Goal: Task Accomplishment & Management: Complete application form

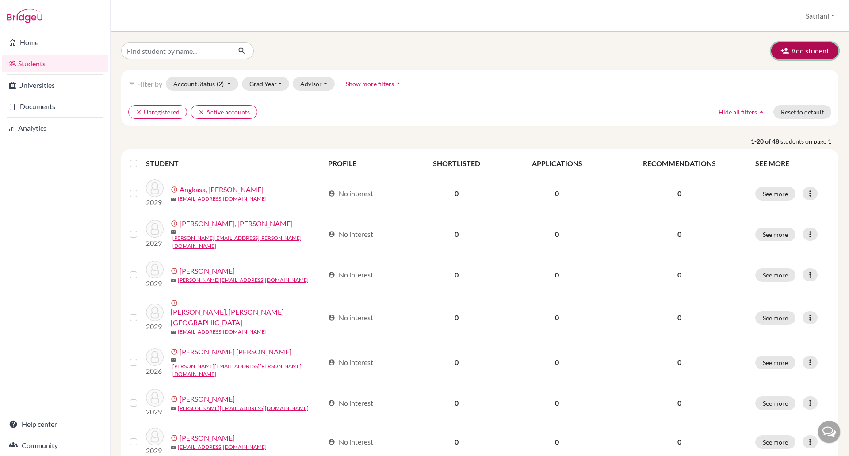
click at [786, 51] on button "Add student" at bounding box center [804, 50] width 67 height 17
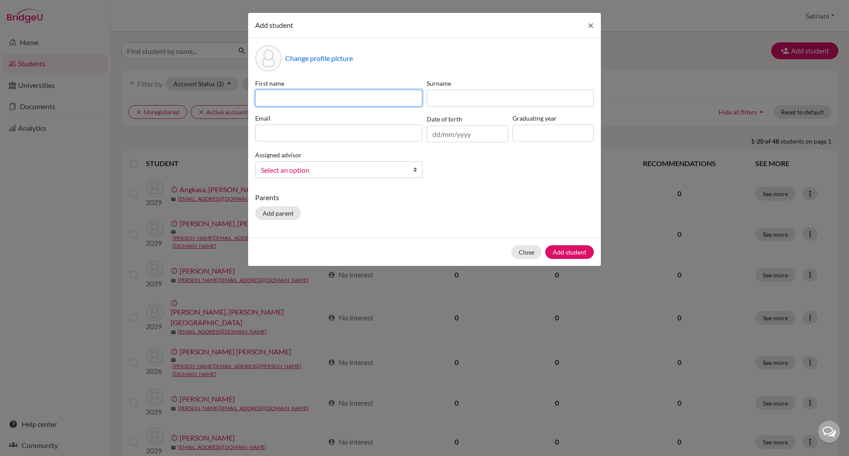
click at [304, 98] on input at bounding box center [338, 98] width 167 height 17
paste input "Alexander Brian Halim"
drag, startPoint x: 334, startPoint y: 99, endPoint x: 312, endPoint y: 101, distance: 21.7
click at [312, 101] on input "Alexander Brian Halim" at bounding box center [338, 98] width 167 height 17
type input "Alexander Brian"
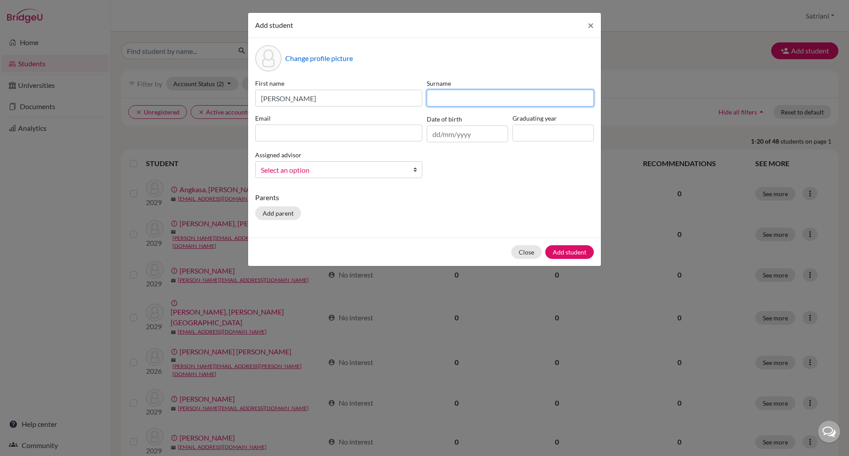
click at [441, 93] on input at bounding box center [510, 98] width 167 height 17
paste input "Halim"
type input "Halim"
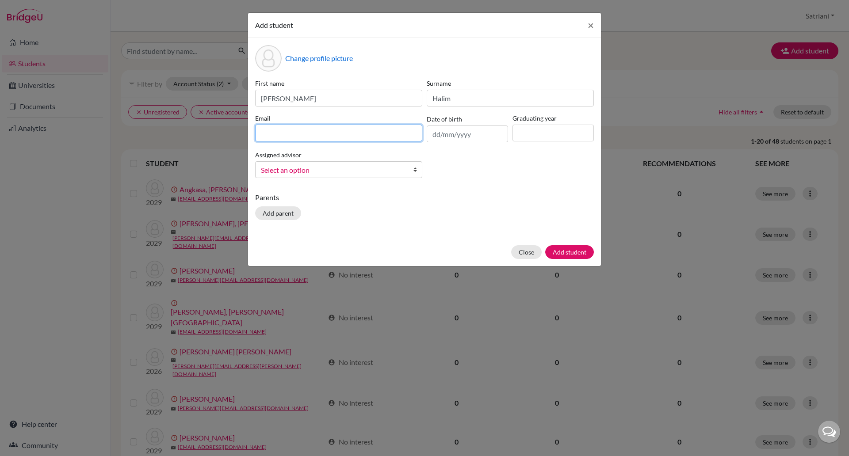
click at [332, 130] on input at bounding box center [338, 133] width 167 height 17
paste input "[PERSON_NAME][EMAIL_ADDRESS][PERSON_NAME][DOMAIN_NAME]"
type input "[PERSON_NAME][EMAIL_ADDRESS][PERSON_NAME][DOMAIN_NAME]"
click at [410, 168] on link "Select an option" at bounding box center [338, 169] width 167 height 17
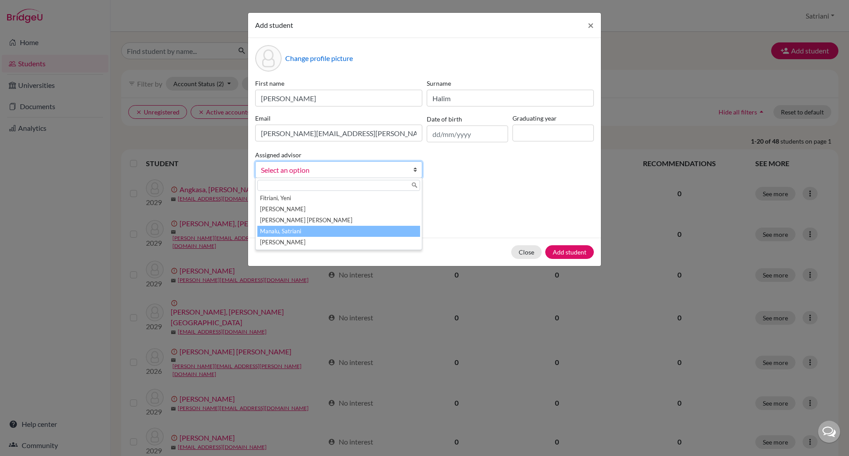
click at [402, 228] on li "Manalu, Satriani" at bounding box center [338, 231] width 163 height 11
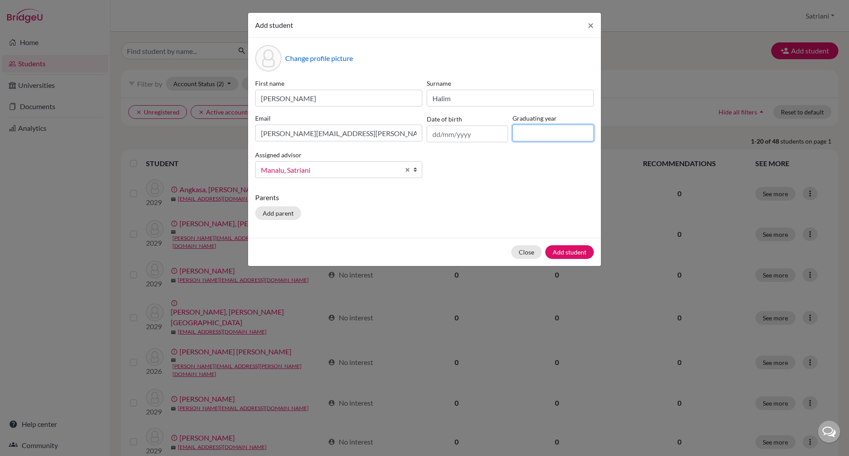
click at [517, 134] on input at bounding box center [552, 133] width 81 height 17
type input "2027"
click at [573, 248] on button "Add student" at bounding box center [569, 252] width 49 height 14
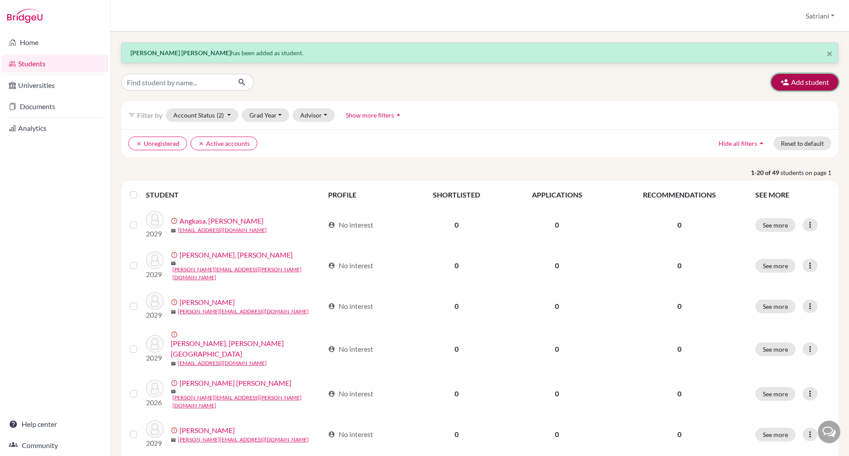
click at [786, 83] on button "Add student" at bounding box center [804, 82] width 67 height 17
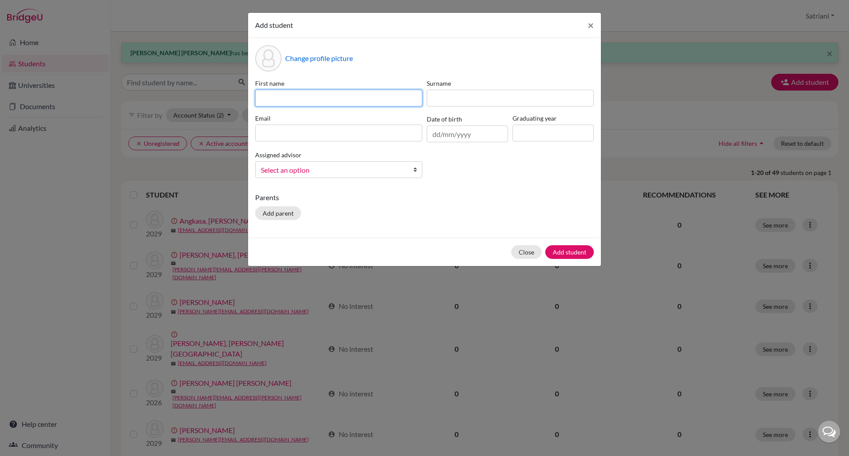
click at [278, 95] on input at bounding box center [338, 98] width 167 height 17
paste input "Graciela Valerie Kusuma"
type input "Graciela Valerie"
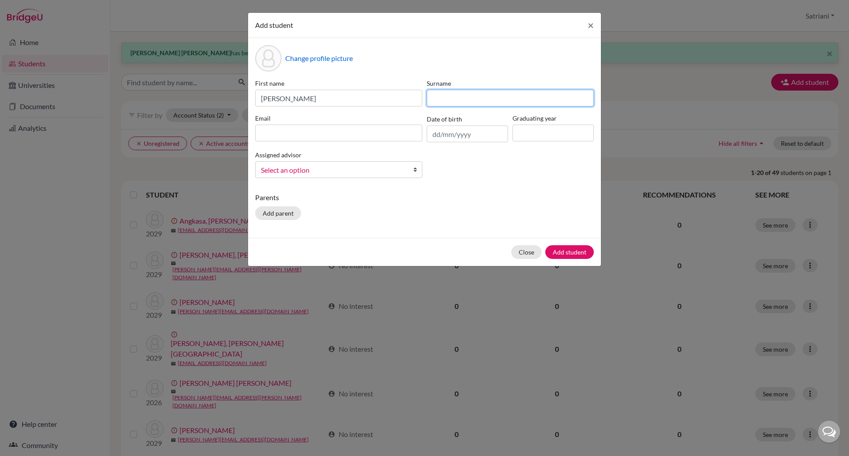
click at [444, 104] on input at bounding box center [510, 98] width 167 height 17
paste input "Kusuma"
type input "Kusuma"
drag, startPoint x: 523, startPoint y: 137, endPoint x: 515, endPoint y: 129, distance: 11.6
click at [523, 137] on input at bounding box center [552, 133] width 81 height 17
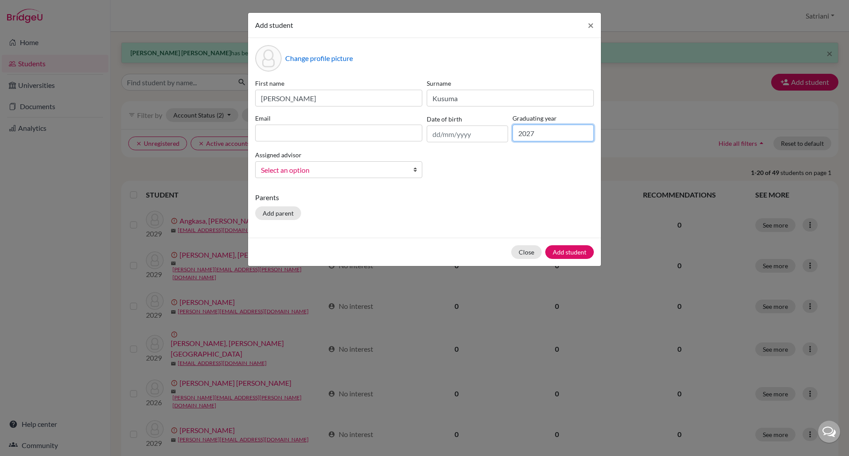
type input "2027"
click at [385, 189] on div "Change profile picture First name Graciela Valerie Surname Kusuma Email Date of…" at bounding box center [424, 138] width 353 height 200
click at [393, 170] on span "Select an option" at bounding box center [333, 169] width 144 height 11
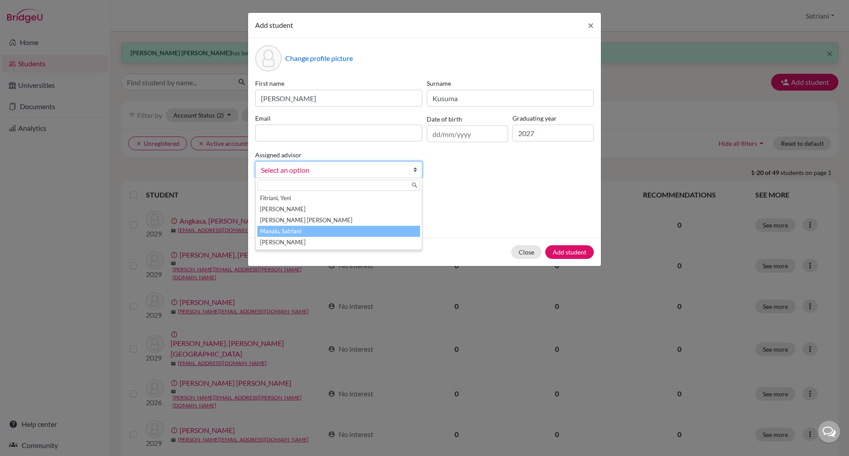
click at [378, 232] on li "Manalu, Satriani" at bounding box center [338, 231] width 163 height 11
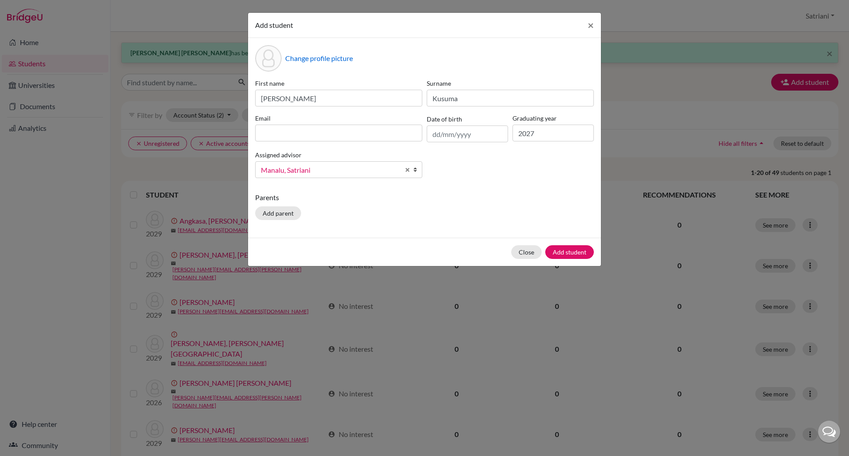
click at [318, 124] on div "Email" at bounding box center [338, 128] width 171 height 29
click at [321, 133] on input at bounding box center [338, 133] width 167 height 17
paste input "graciela.kusuma@sampoernaacademy.net"
type input "graciela.kusuma@sampoernaacademy.net"
click at [562, 250] on button "Add student" at bounding box center [569, 252] width 49 height 14
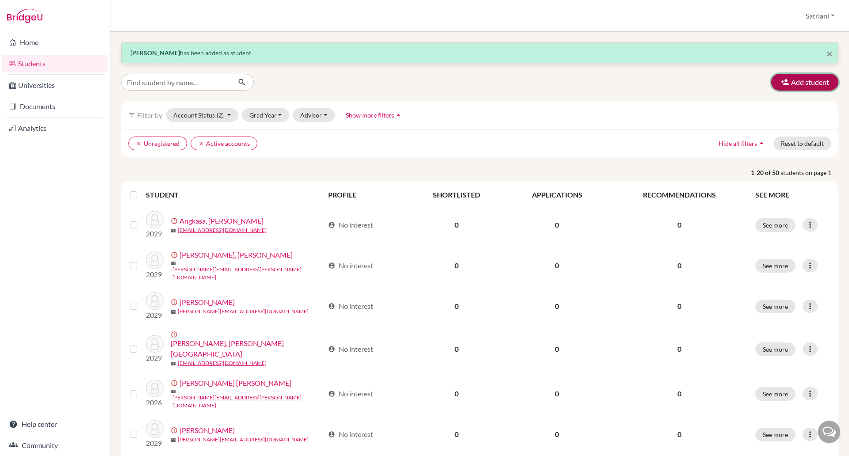
click at [781, 84] on button "Add student" at bounding box center [804, 82] width 67 height 17
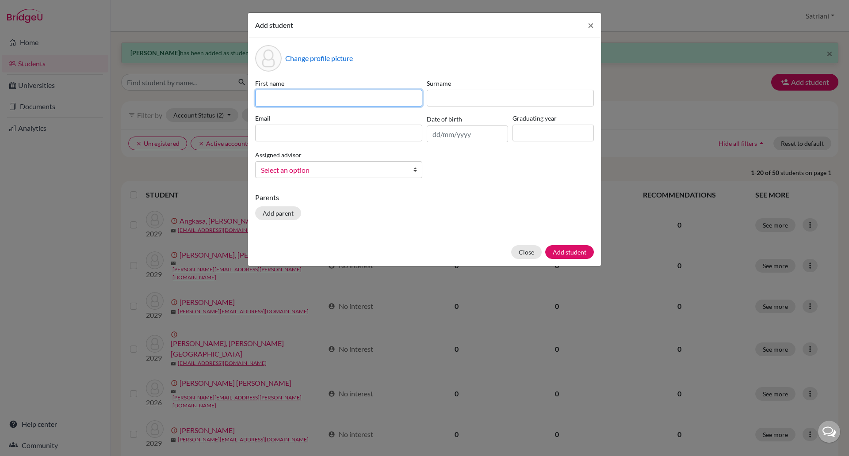
click at [335, 100] on input at bounding box center [338, 98] width 167 height 17
paste input "Jordan Hanael"
type input "Jordan Hanael"
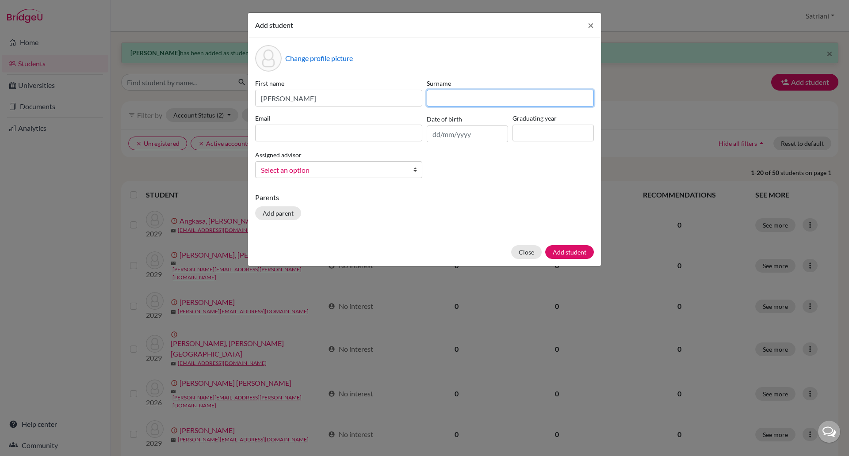
click at [446, 105] on input at bounding box center [510, 98] width 167 height 17
paste input "Keliat"
type input "Keliat"
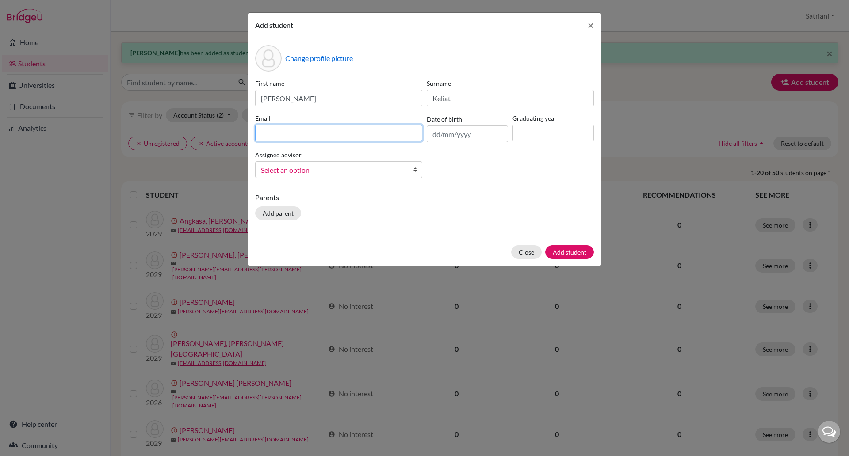
click at [301, 133] on input at bounding box center [338, 133] width 167 height 17
paste input "jordan.keliat@sampoernaacademy.net"
type input "jordan.keliat@sampoernaacademy.net"
click at [531, 130] on input at bounding box center [552, 133] width 81 height 17
type input "2027"
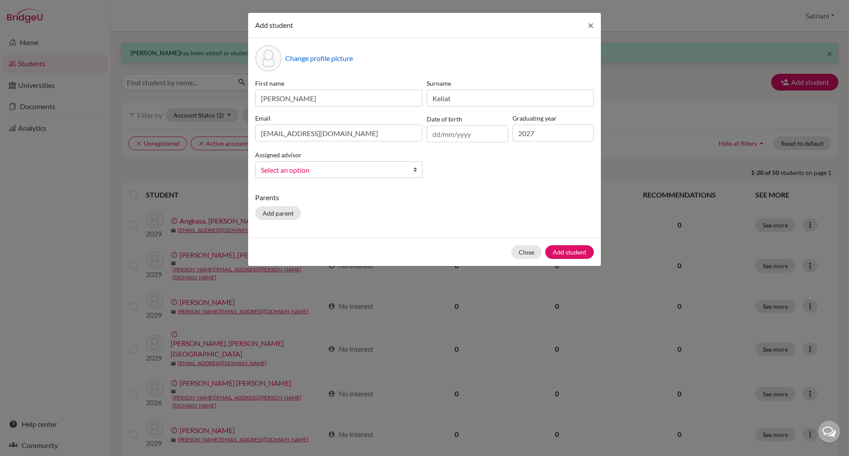
click at [373, 168] on span "Select an option" at bounding box center [333, 169] width 144 height 11
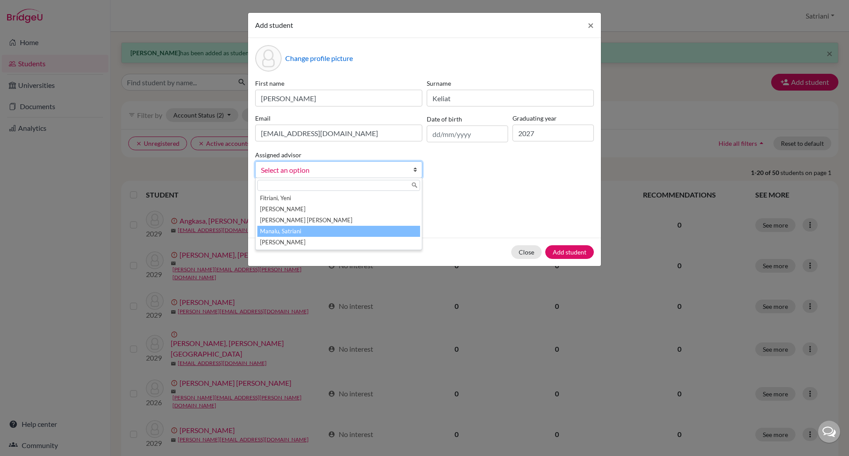
click at [348, 232] on li "Manalu, Satriani" at bounding box center [338, 231] width 163 height 11
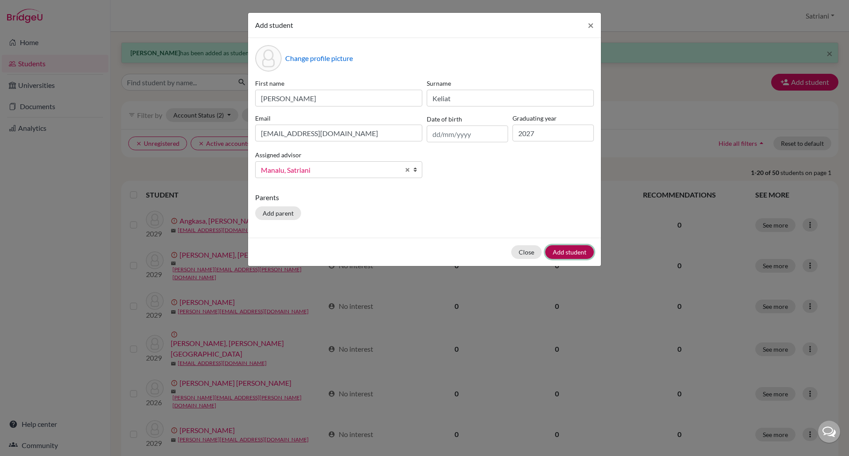
click at [572, 256] on button "Add student" at bounding box center [569, 252] width 49 height 14
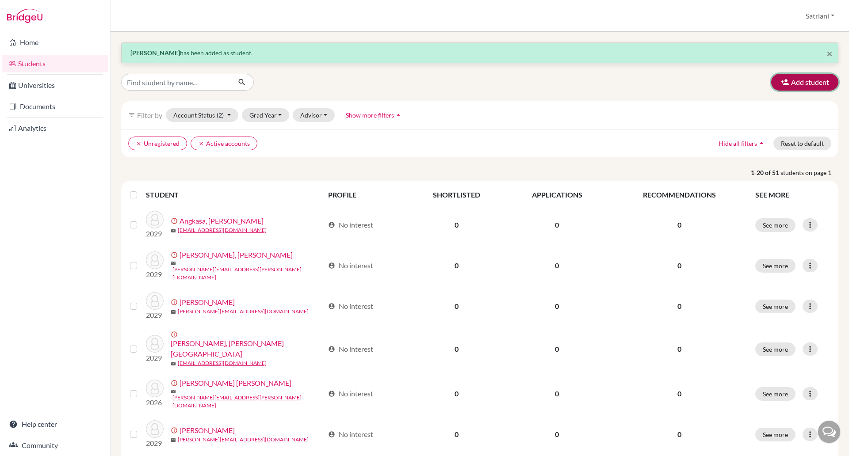
click at [789, 86] on button "Add student" at bounding box center [804, 82] width 67 height 17
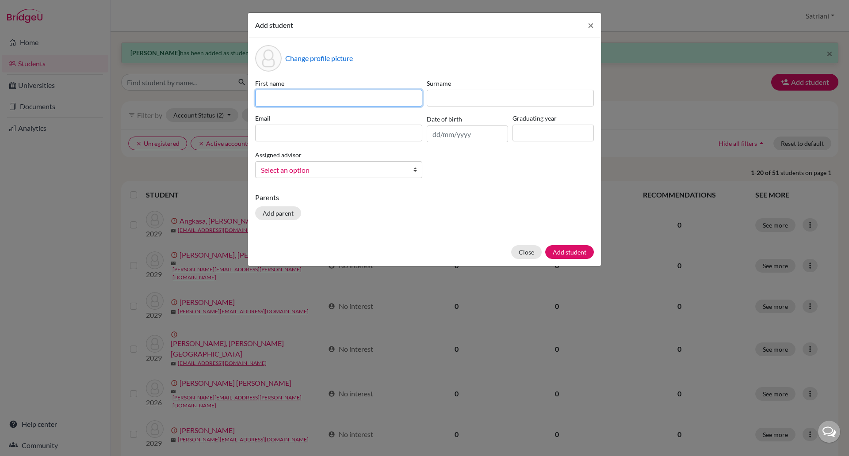
click at [312, 103] on input at bounding box center [338, 98] width 167 height 17
paste input "Valencia Grace"
type input "Valencia Grace"
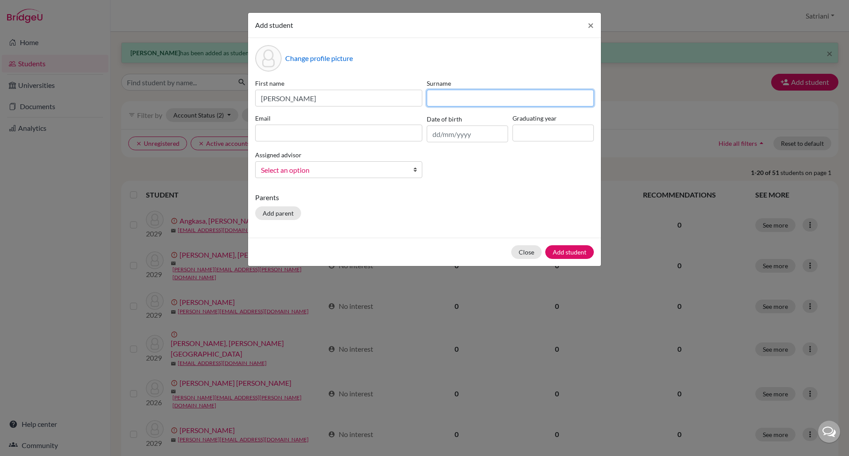
click at [439, 98] on input at bounding box center [510, 98] width 167 height 17
paste input "Zhang"
type input "Zhang"
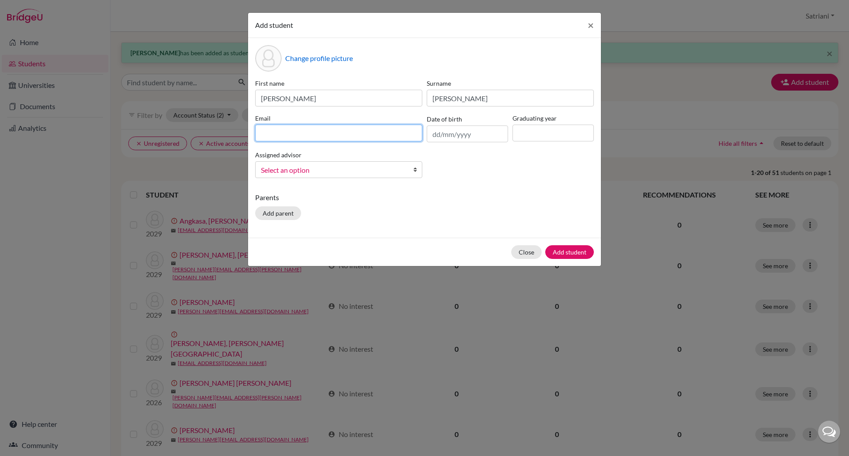
click at [341, 134] on input at bounding box center [338, 133] width 167 height 17
paste input "valencia.grace@sampoernaacademy.net"
type input "valencia.grace@sampoernaacademy.net"
click at [554, 130] on input at bounding box center [552, 133] width 81 height 17
type input "2027"
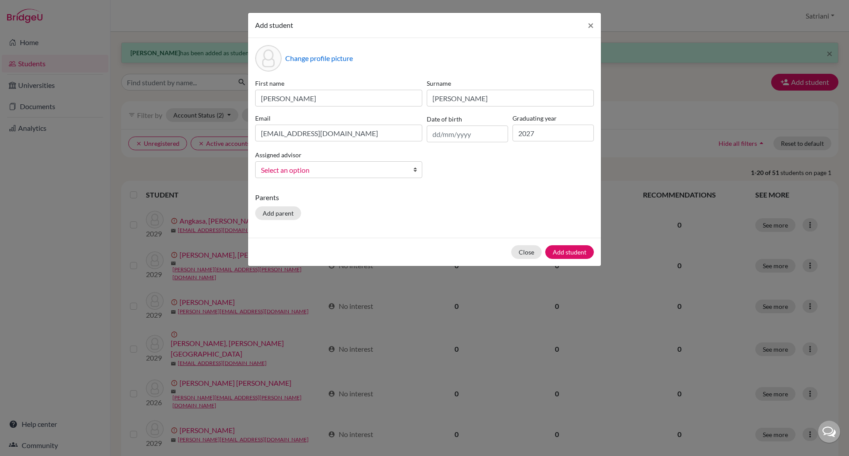
click at [372, 173] on span "Select an option" at bounding box center [333, 169] width 144 height 11
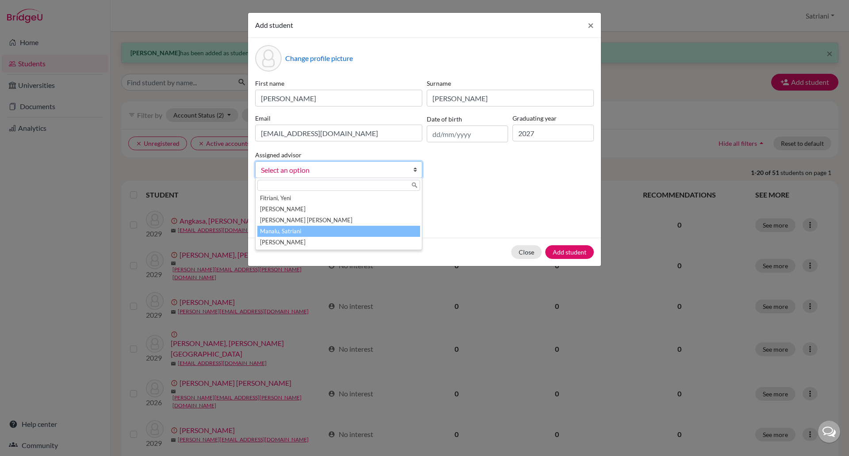
click at [361, 230] on li "Manalu, Satriani" at bounding box center [338, 231] width 163 height 11
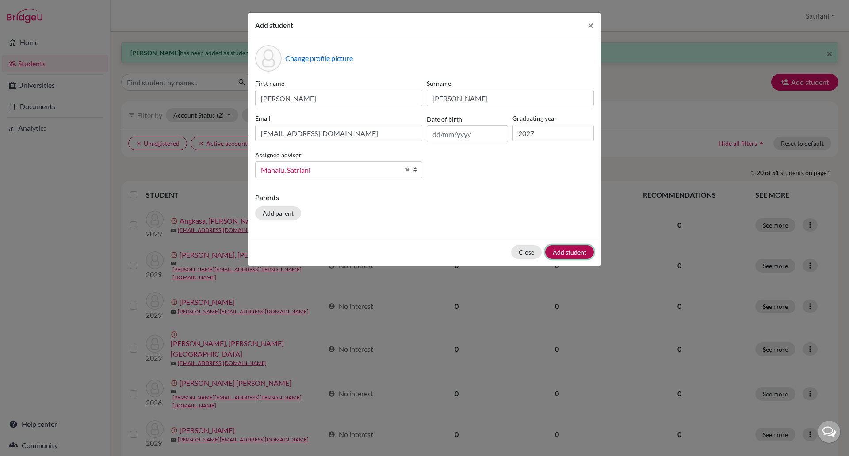
click at [572, 252] on button "Add student" at bounding box center [569, 252] width 49 height 14
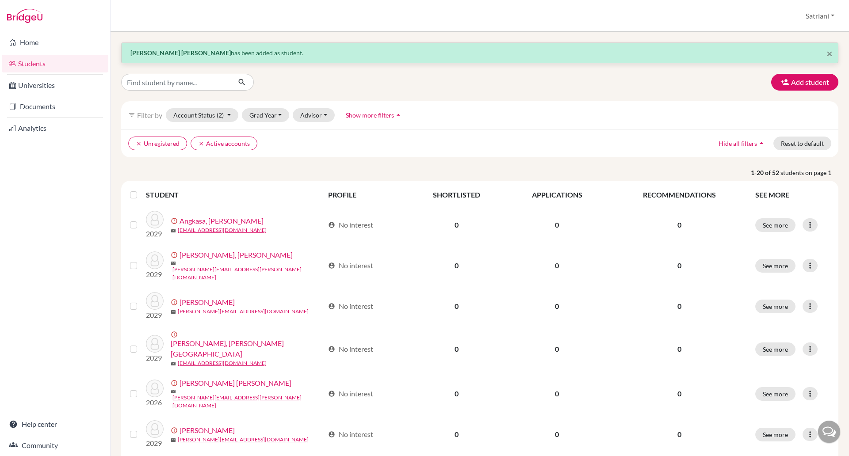
click at [31, 11] on img at bounding box center [24, 16] width 35 height 14
click at [34, 26] on div at bounding box center [55, 16] width 110 height 32
click at [34, 45] on link "Home" at bounding box center [55, 43] width 107 height 18
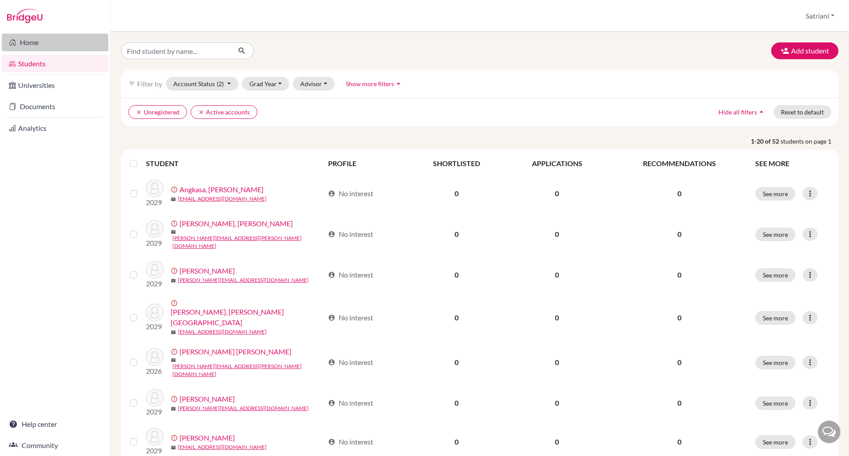
click at [38, 38] on link "Home" at bounding box center [55, 43] width 107 height 18
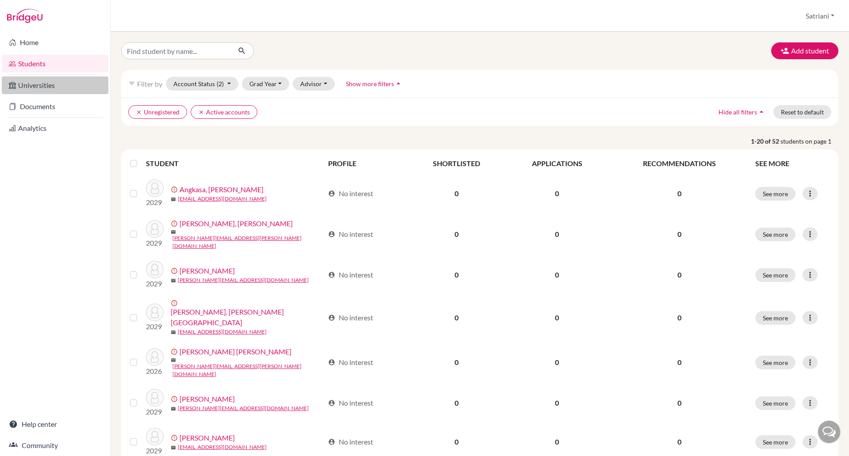
click at [56, 91] on link "Universities" at bounding box center [55, 85] width 107 height 18
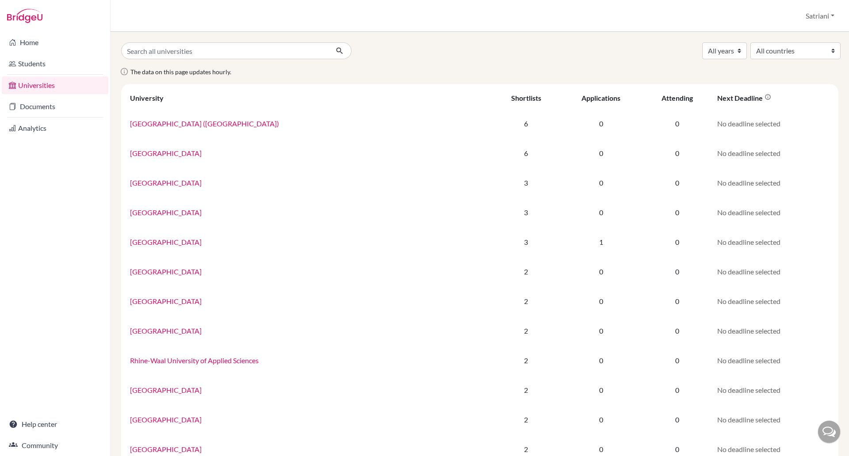
click at [221, 122] on link "University of British Columbia (Vancouver)" at bounding box center [204, 123] width 149 height 8
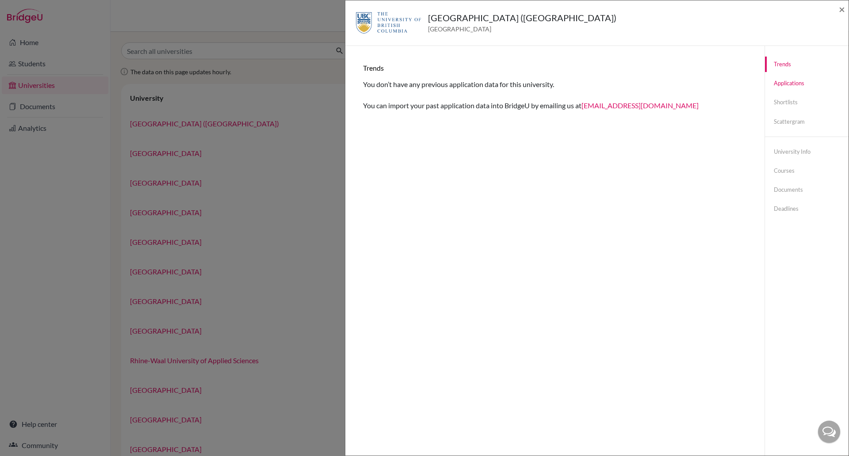
click at [765, 80] on link "Applications" at bounding box center [807, 83] width 84 height 15
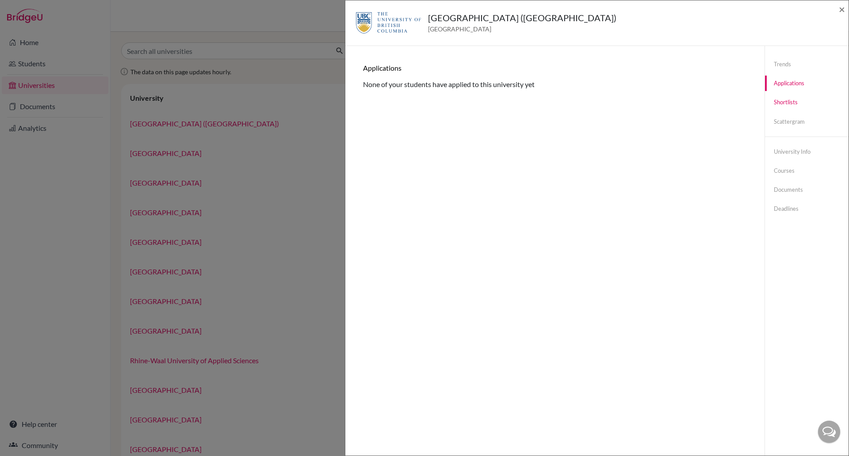
click at [767, 101] on link "Shortlists" at bounding box center [807, 102] width 84 height 15
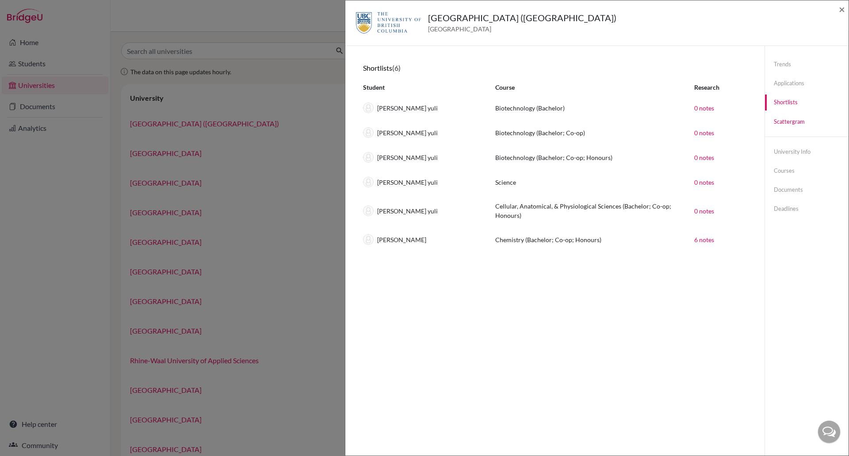
click at [777, 121] on link "Scattergram" at bounding box center [807, 121] width 84 height 15
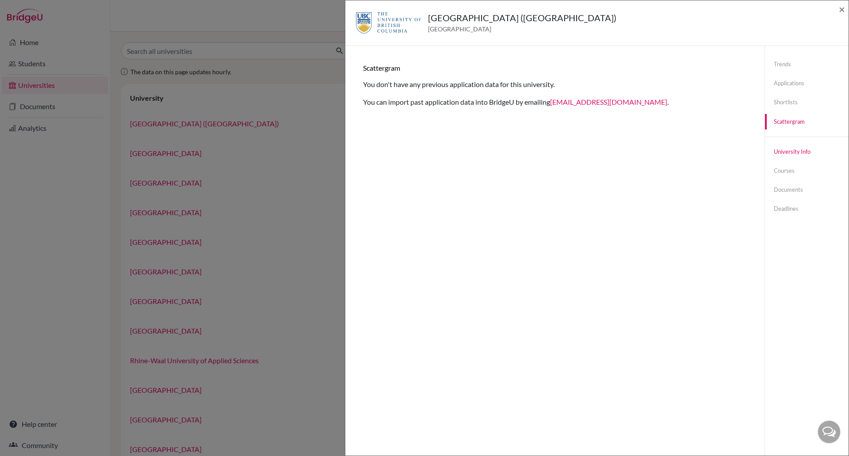
click at [781, 151] on link "University info" at bounding box center [807, 151] width 84 height 15
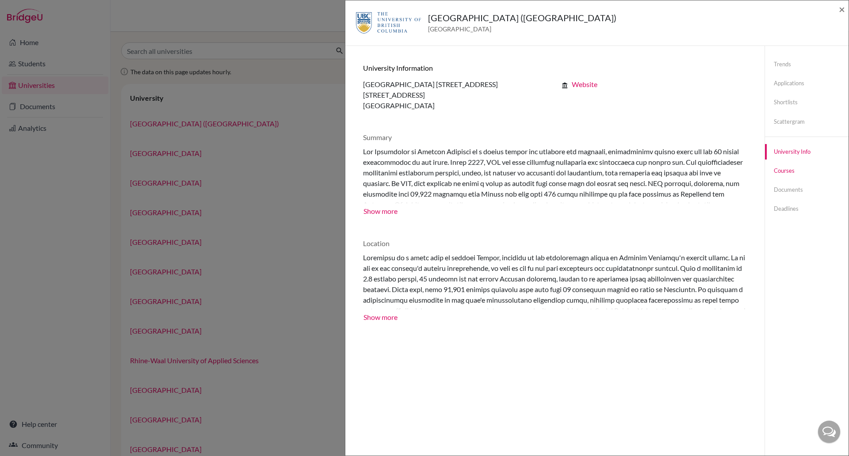
click at [781, 176] on link "Courses" at bounding box center [807, 170] width 84 height 15
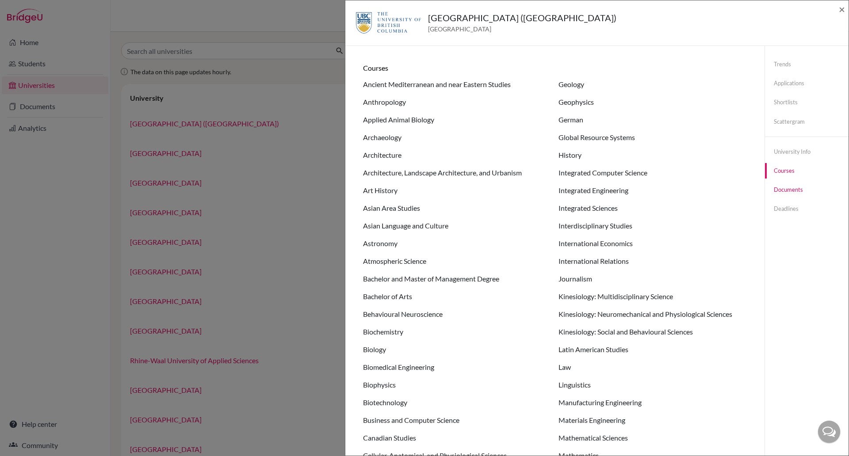
click at [781, 193] on link "Documents" at bounding box center [807, 189] width 84 height 15
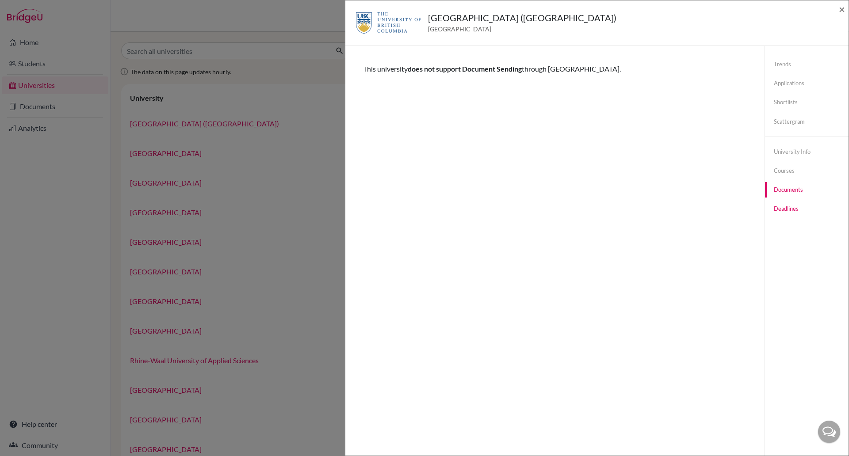
click at [779, 207] on link "Deadlines" at bounding box center [807, 208] width 84 height 15
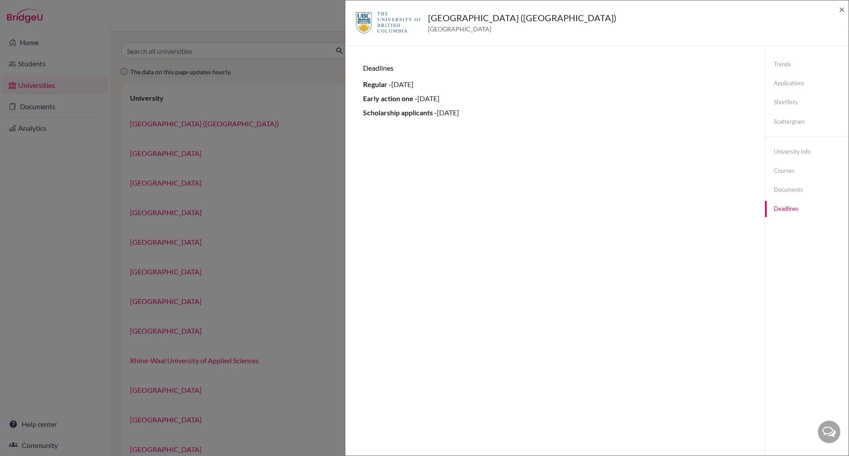
click at [837, 4] on div "University of British Columbia (Vancouver) Canada ×" at bounding box center [597, 23] width 496 height 38
click at [842, 9] on span "×" at bounding box center [841, 9] width 6 height 13
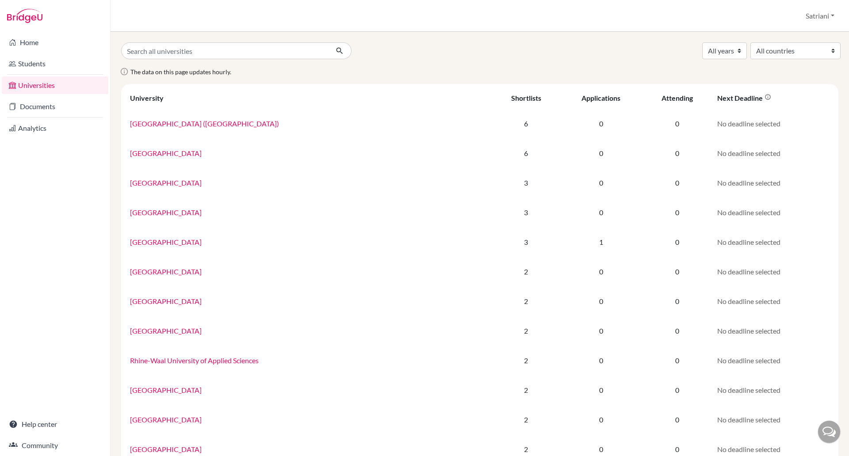
click at [23, 10] on img at bounding box center [24, 16] width 35 height 14
click at [24, 19] on img at bounding box center [24, 16] width 35 height 14
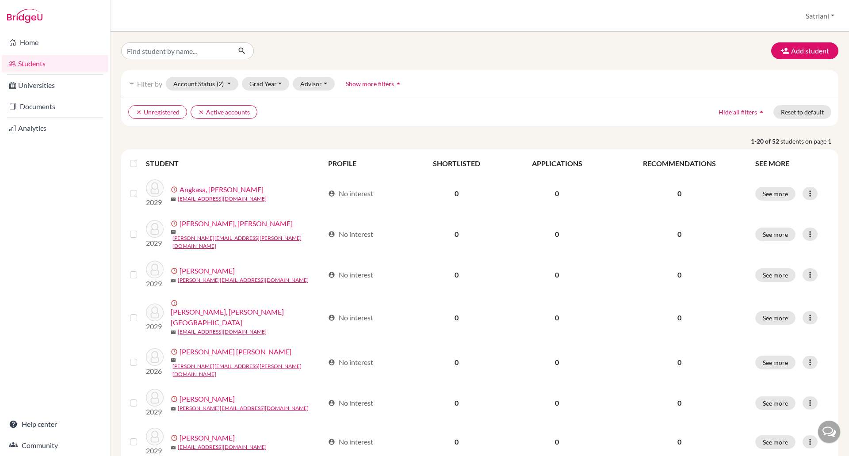
click at [30, 67] on link "Students" at bounding box center [55, 64] width 107 height 18
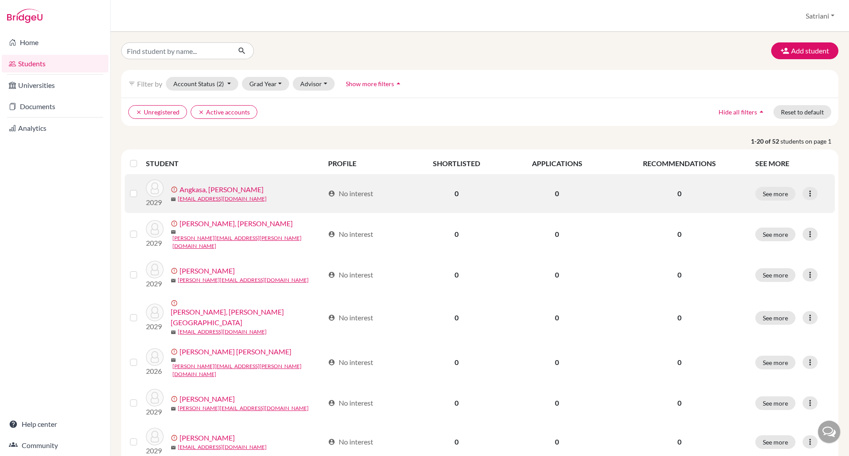
click at [237, 188] on link "Angkasa, Jevan Edric" at bounding box center [221, 189] width 84 height 11
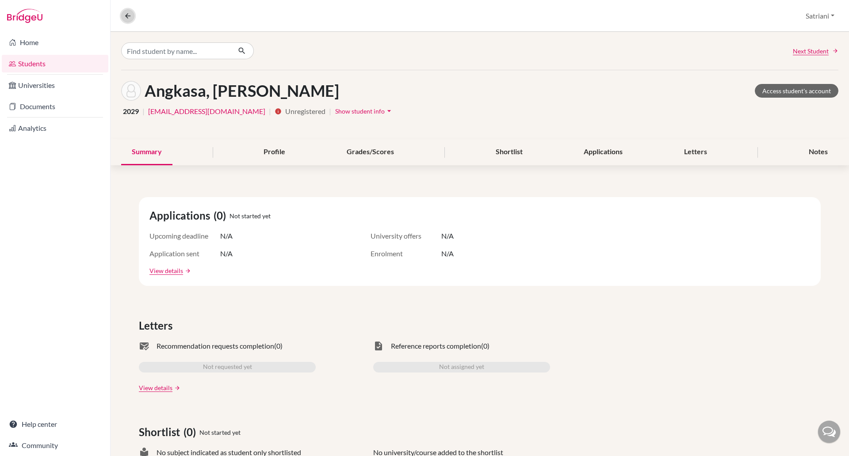
click at [127, 13] on icon at bounding box center [128, 16] width 8 height 8
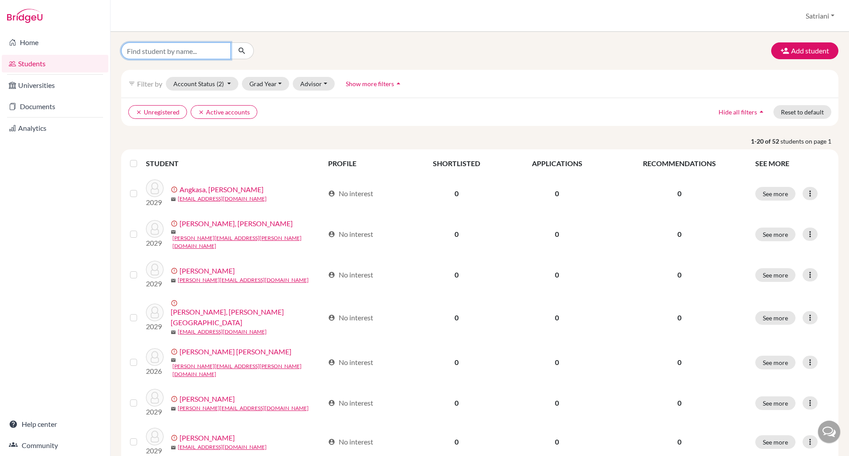
click at [168, 51] on input "Find student by name..." at bounding box center [176, 50] width 110 height 17
type input "w"
type input "[PERSON_NAME]"
click button "submit" at bounding box center [241, 50] width 23 height 17
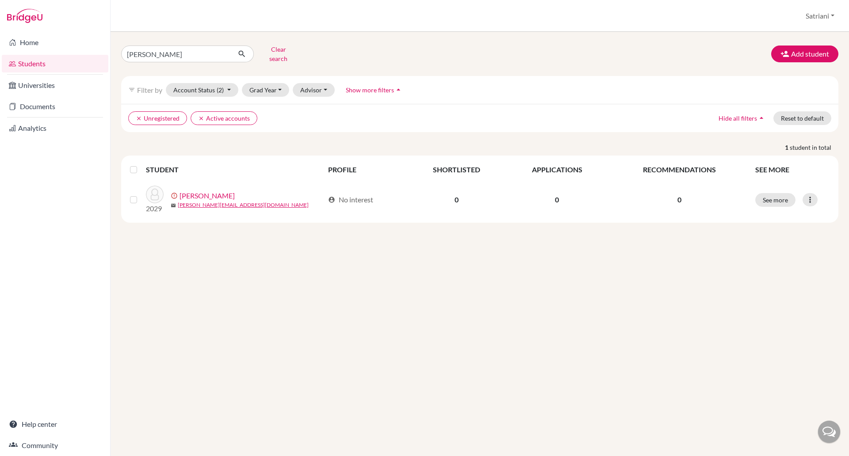
click at [16, 66] on link "Students" at bounding box center [55, 64] width 107 height 18
click at [133, 113] on button "clear Unregistered" at bounding box center [157, 118] width 59 height 14
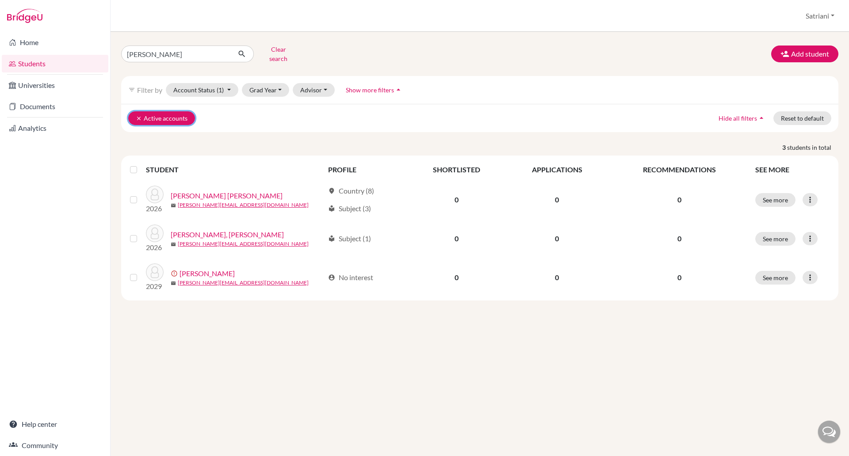
click at [134, 111] on button "clear Active accounts" at bounding box center [161, 118] width 67 height 14
